Goal: Navigation & Orientation: Find specific page/section

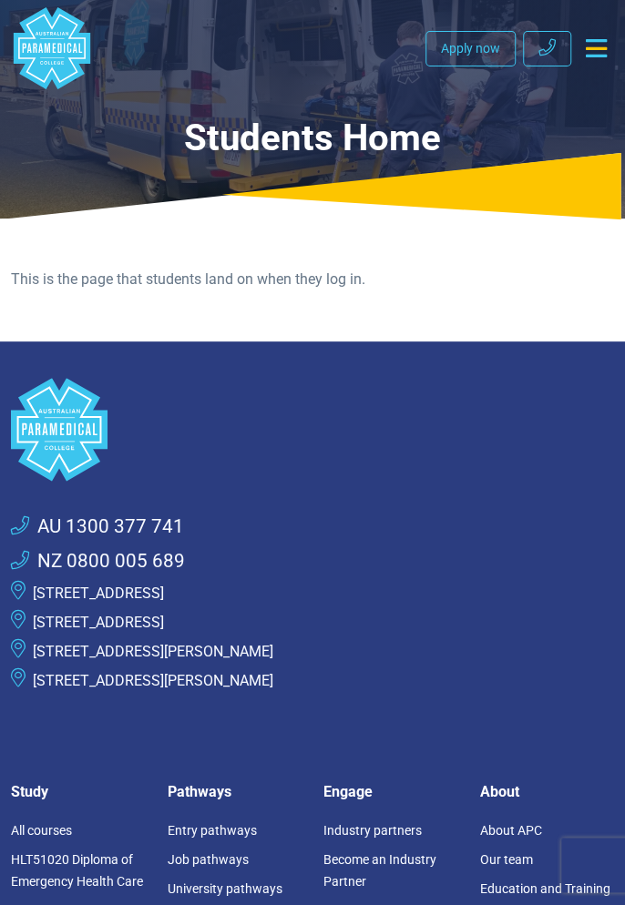
click at [595, 52] on icon "Toggle navigation" at bounding box center [596, 48] width 21 height 18
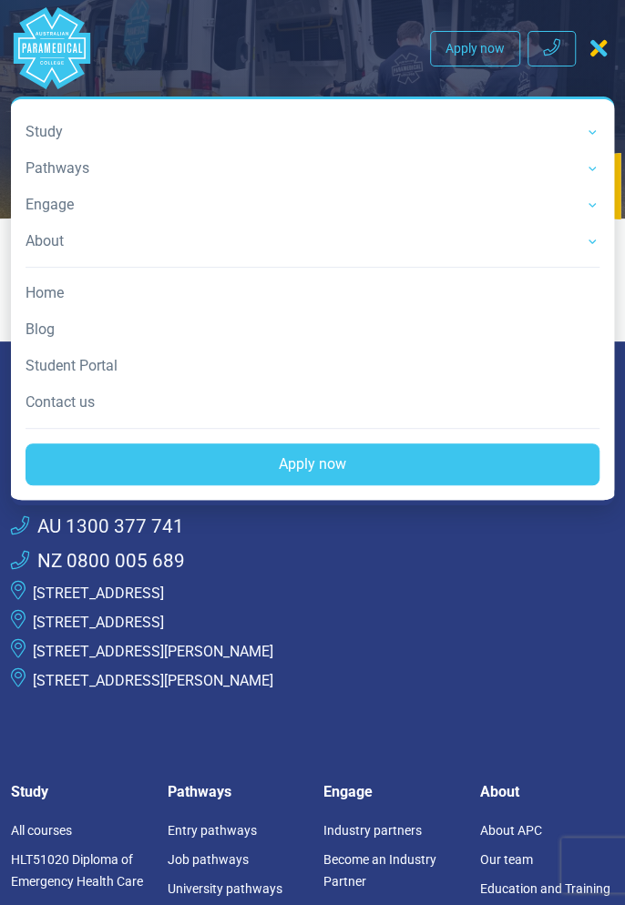
click at [86, 361] on link "Student Portal" at bounding box center [312, 366] width 574 height 36
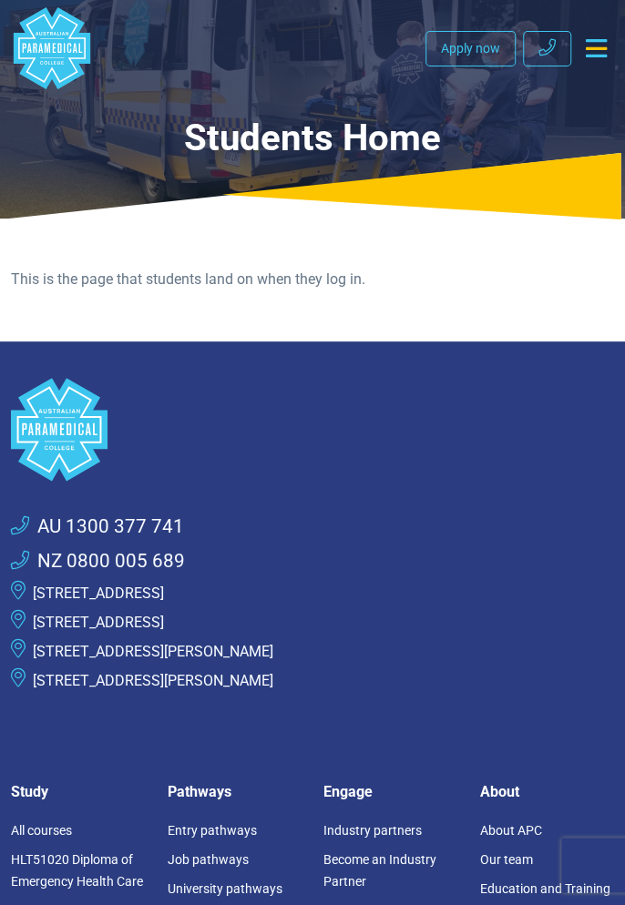
click at [586, 46] on icon "Toggle navigation" at bounding box center [596, 48] width 21 height 18
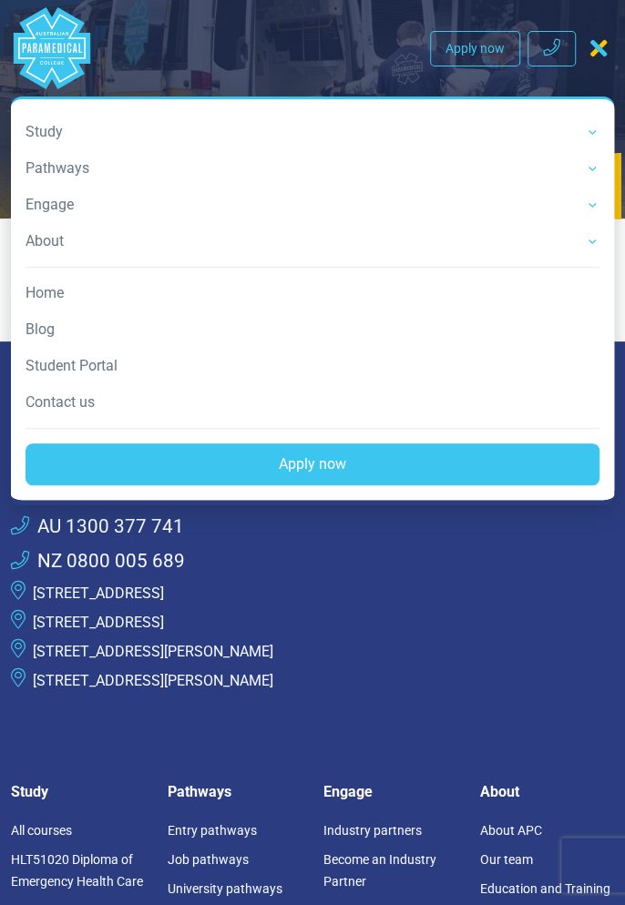
click at [100, 359] on link "Student Portal" at bounding box center [312, 366] width 574 height 36
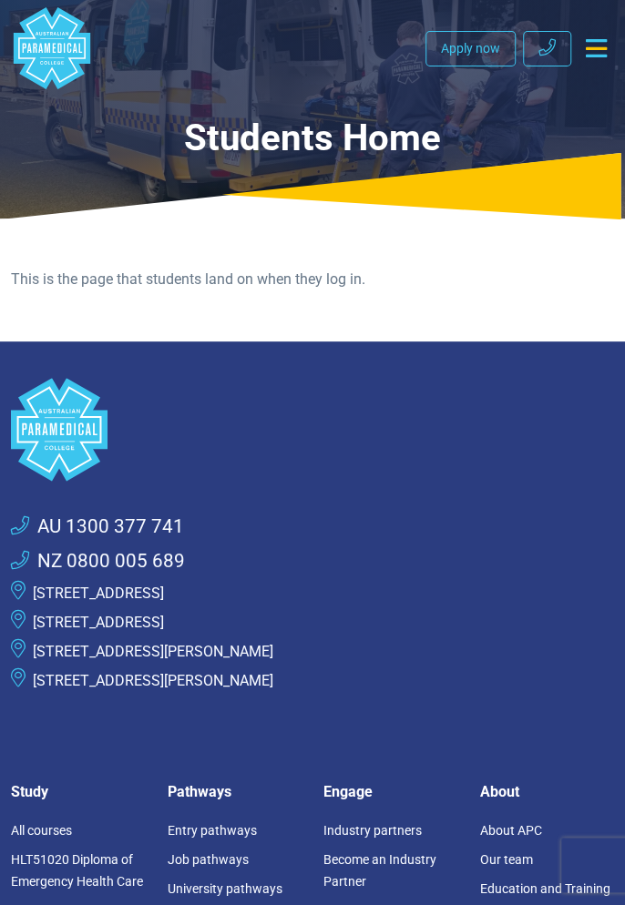
click at [581, 46] on button "Toggle navigation" at bounding box center [596, 48] width 36 height 33
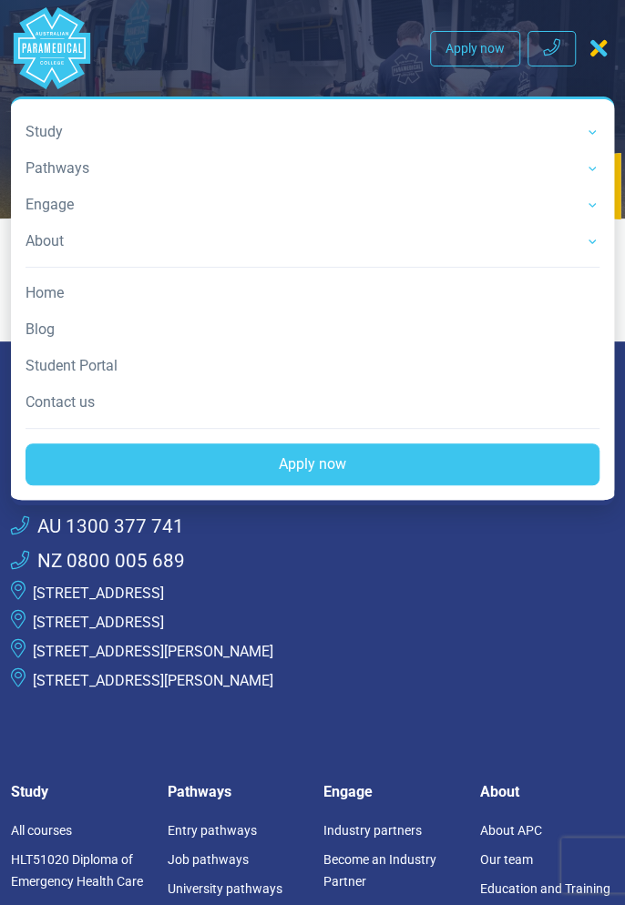
click at [96, 369] on link "Student Portal" at bounding box center [312, 366] width 574 height 36
